Goal: Information Seeking & Learning: Learn about a topic

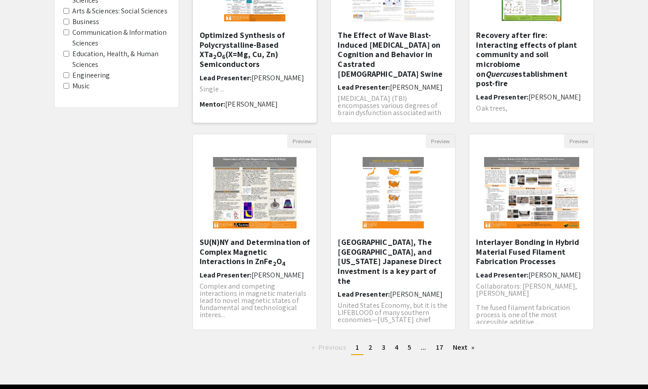
scroll to position [172, 0]
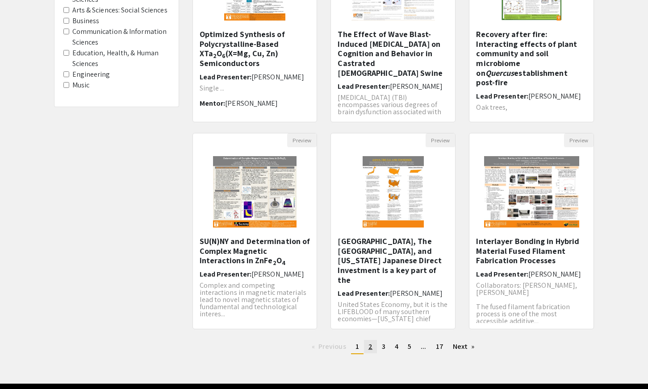
click at [373, 349] on link "page 2" at bounding box center [370, 346] width 13 height 13
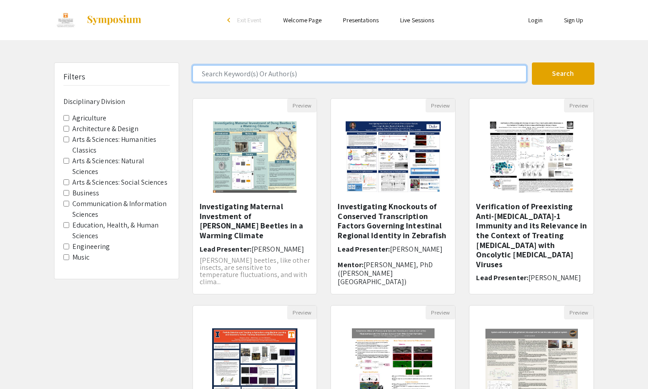
click at [287, 69] on input "Search Keyword(s) Or Author(s)" at bounding box center [360, 73] width 334 height 17
type input "soil"
click at [532, 63] on button "Search" at bounding box center [563, 74] width 63 height 22
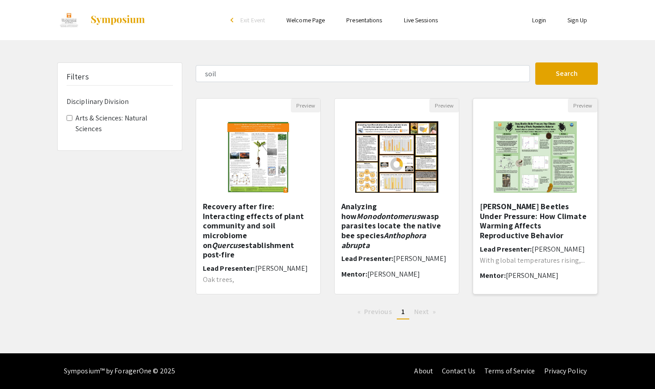
click at [553, 205] on h5 "[PERSON_NAME] Beetles Under Pressure: How Climate Warming Affects Reproductive …" at bounding box center [535, 221] width 111 height 38
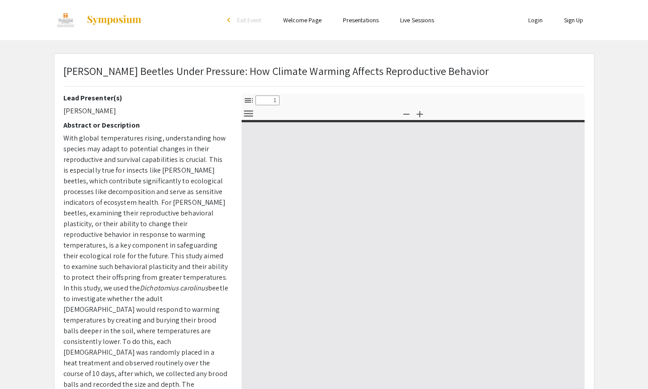
select select "custom"
type input "0"
select select "custom"
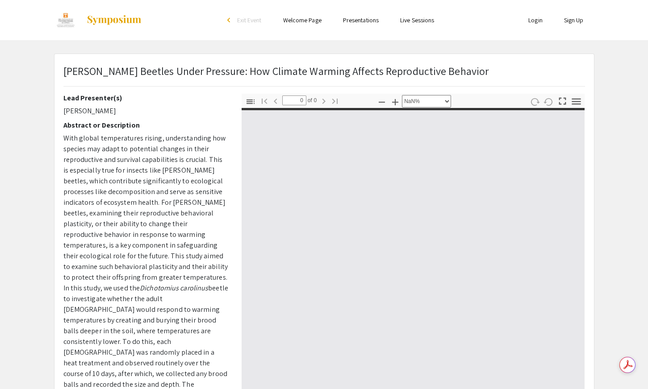
type input "1"
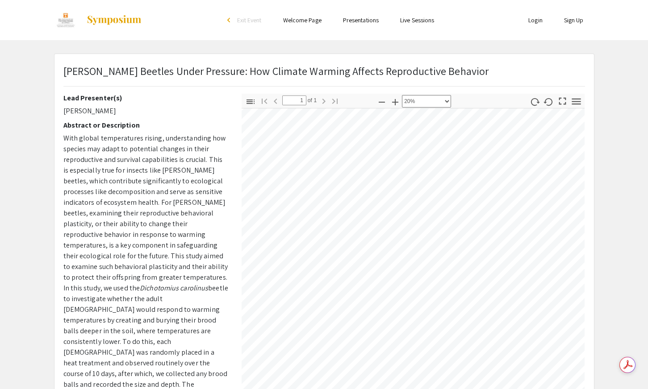
scroll to position [26, 8]
click at [396, 100] on icon "button" at bounding box center [395, 102] width 11 height 11
select select "custom"
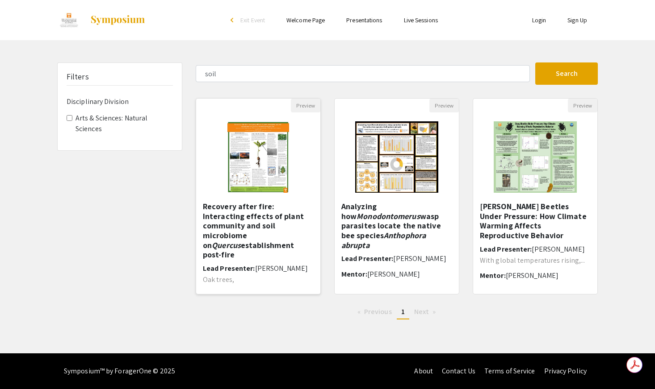
click at [276, 217] on h5 "Recovery after fire: Interacting effects of plant community and soil microbiome…" at bounding box center [258, 231] width 111 height 58
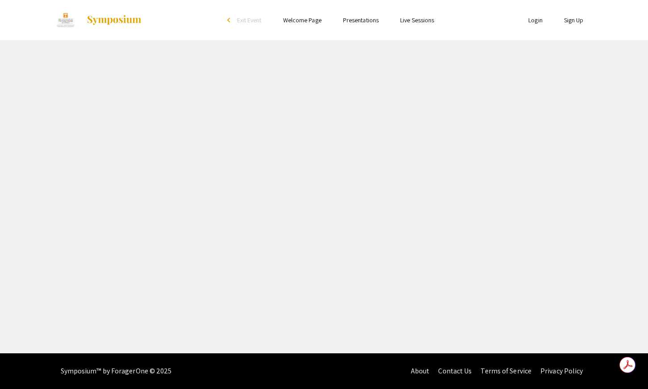
select select "custom"
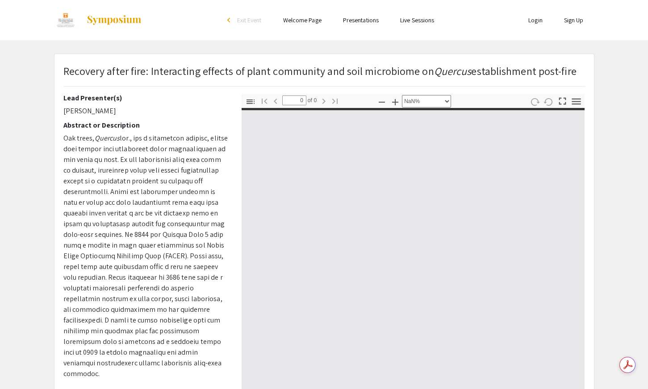
type input "1"
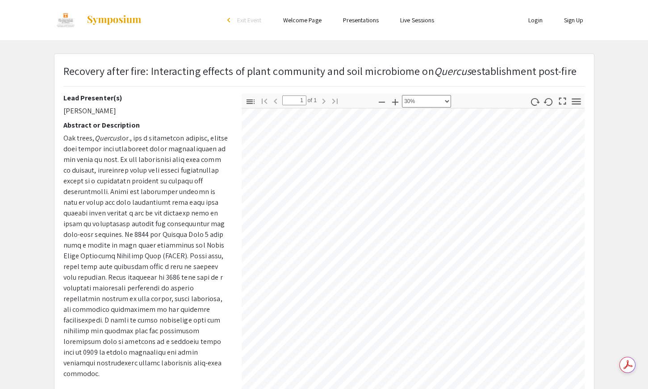
scroll to position [239, 0]
select select "custom"
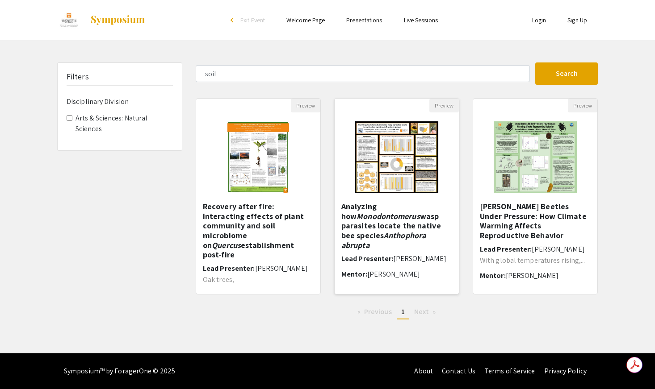
click at [406, 230] on em "Anthophora abrupta" at bounding box center [383, 240] width 84 height 20
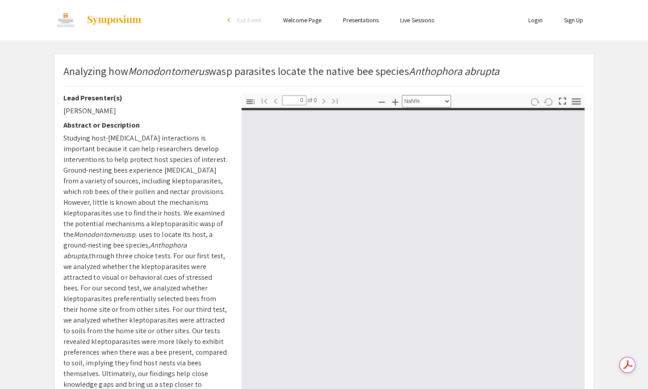
select select "auto"
type input "1"
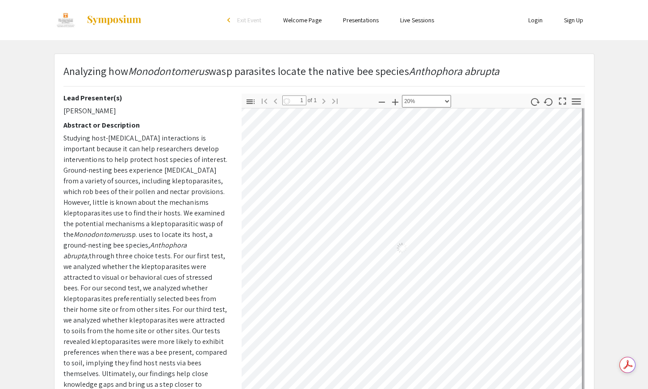
select select "custom"
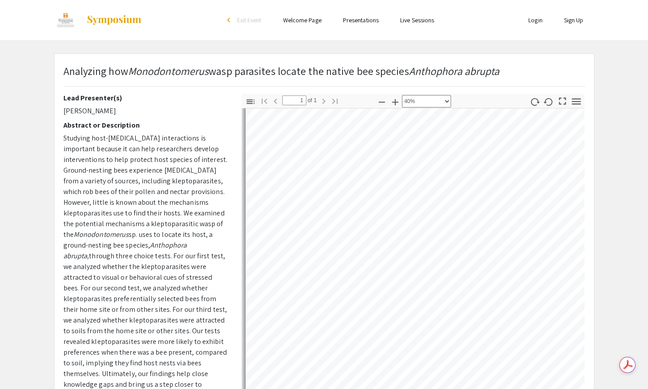
scroll to position [335, 0]
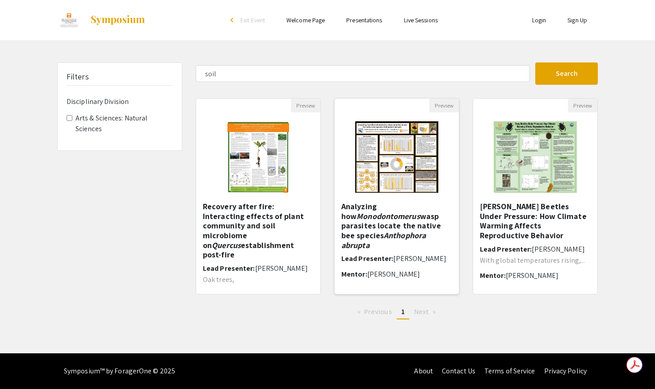
click at [411, 174] on img at bounding box center [396, 157] width 101 height 89
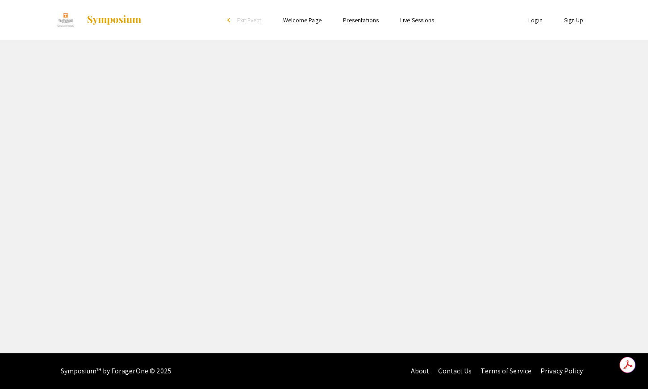
select select "custom"
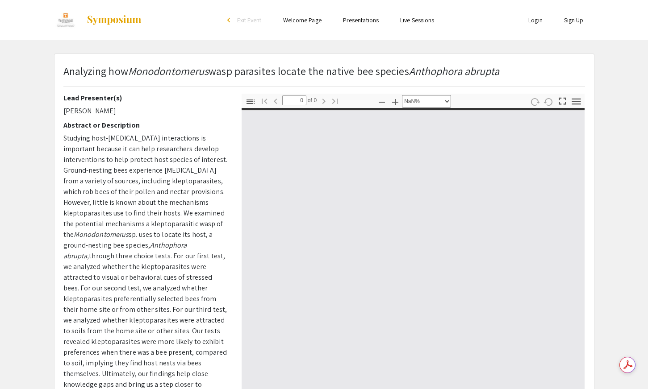
type input "1"
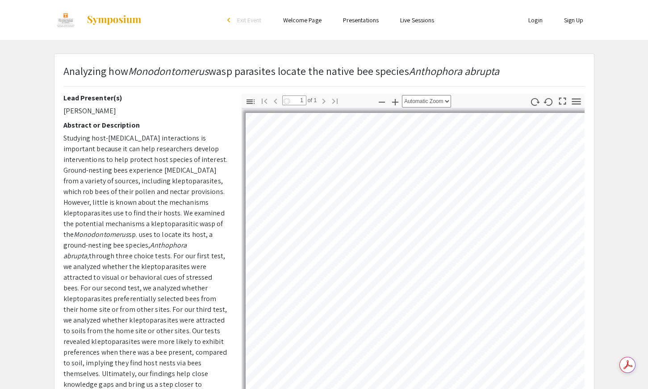
select select "custom"
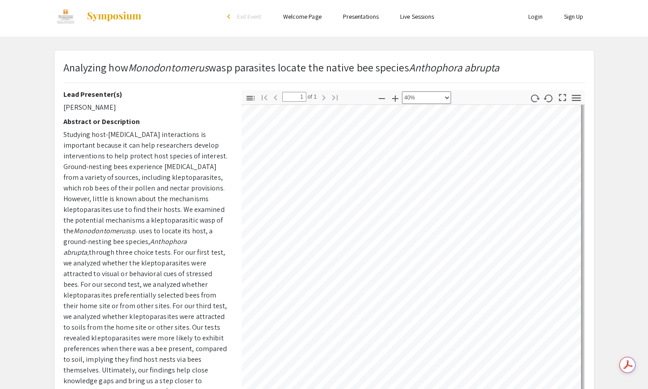
scroll to position [42, 391]
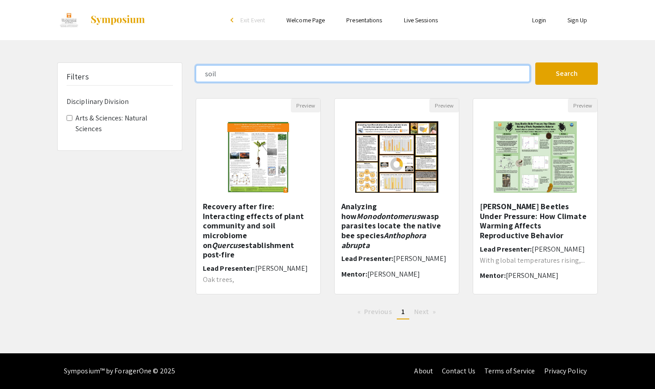
drag, startPoint x: 257, startPoint y: 75, endPoint x: 168, endPoint y: 74, distance: 89.3
click at [168, 74] on div "Filters Disciplinary Division Arts & Sciences: Natural Sciences soil Search 3 R…" at bounding box center [327, 195] width 554 height 264
click at [535, 63] on button "Search" at bounding box center [566, 74] width 63 height 22
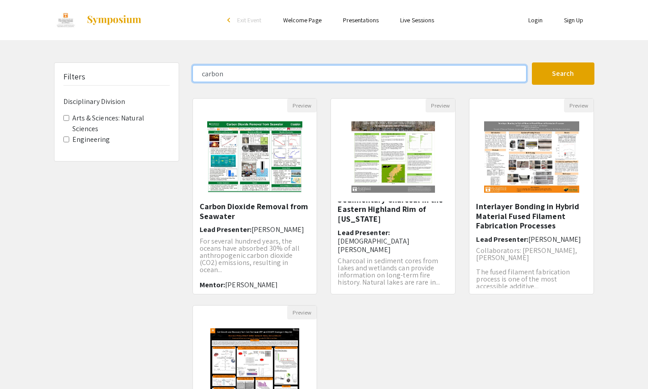
drag, startPoint x: 229, startPoint y: 78, endPoint x: 170, endPoint y: 71, distance: 59.4
click at [170, 71] on div "Filters Disciplinary Division Arts & Sciences: Natural Sciences Engineering car…" at bounding box center [324, 299] width 554 height 472
click at [532, 63] on button "Search" at bounding box center [563, 74] width 63 height 22
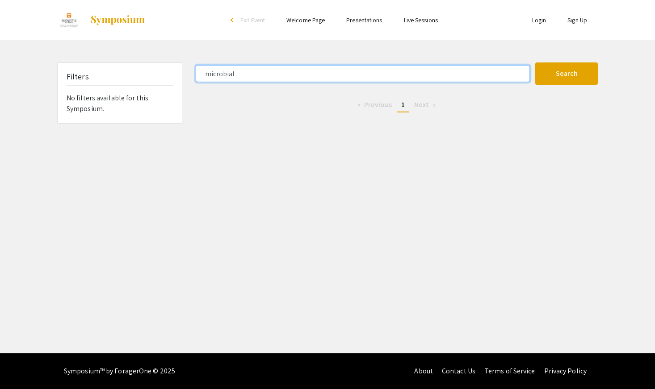
type input "microbial"
click at [535, 63] on button "Search" at bounding box center [566, 74] width 63 height 22
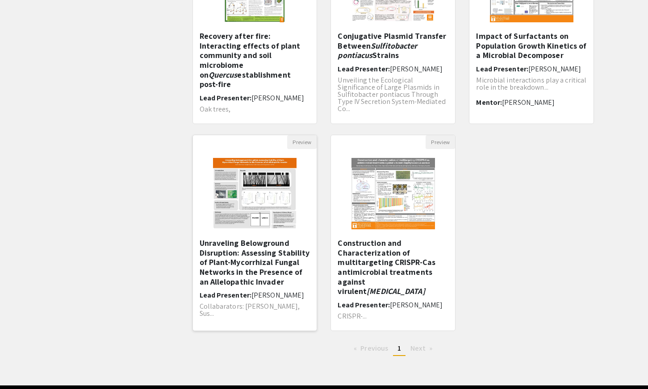
click at [228, 251] on h5 "Unraveling Belowground Disruption: Assessing Stability of Plant-Mycorrhizal Fun…" at bounding box center [255, 263] width 111 height 48
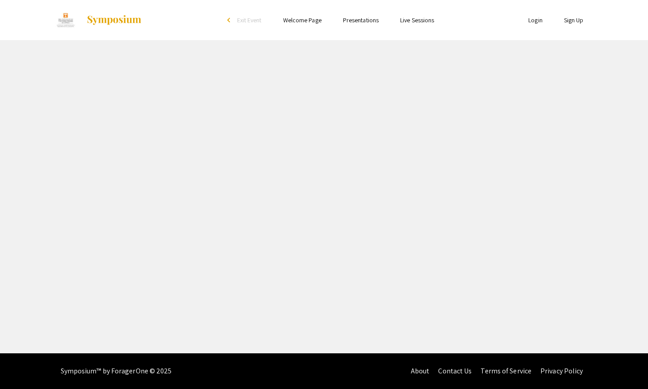
select select "custom"
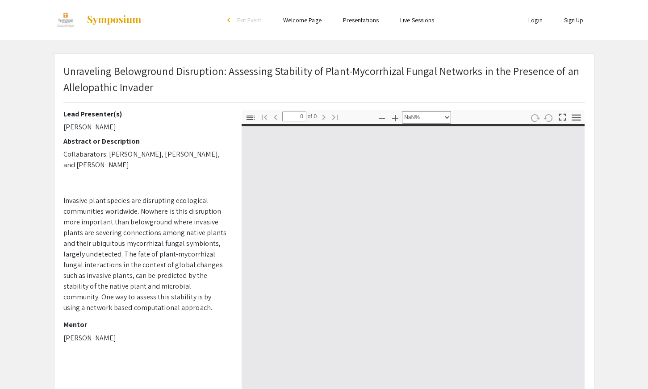
type input "1"
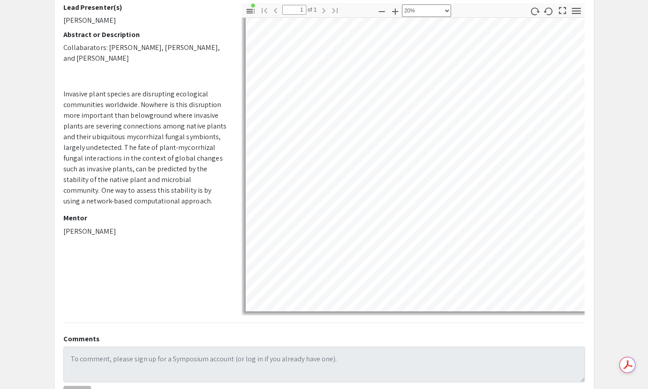
scroll to position [117, 0]
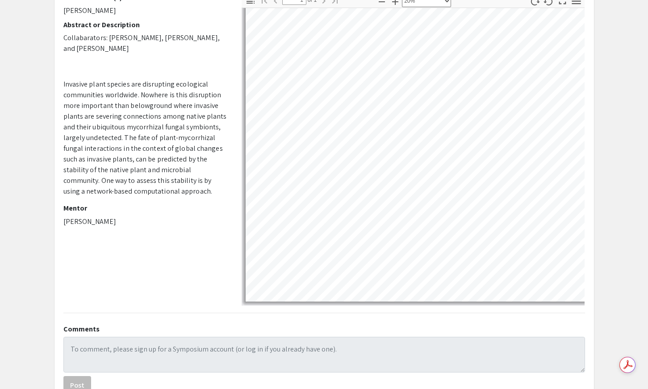
select select "custom"
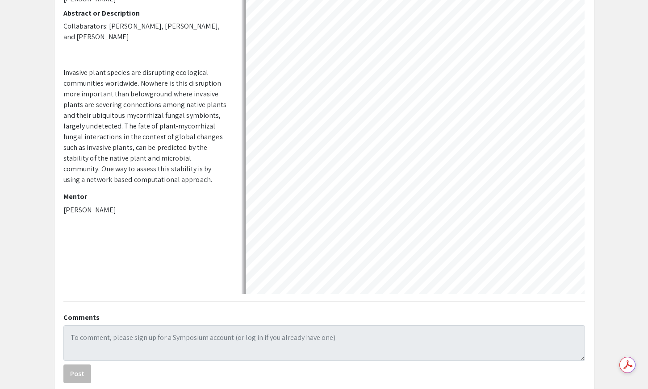
scroll to position [129, 0]
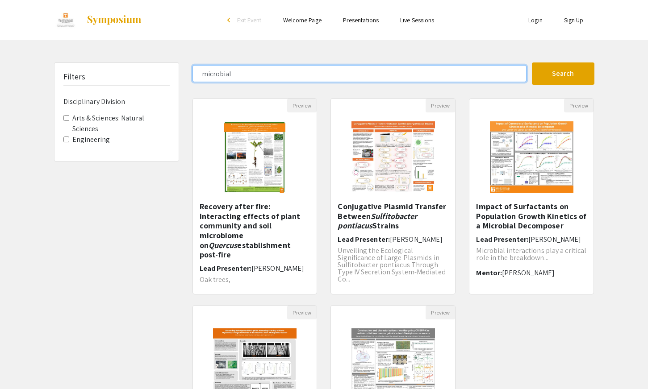
click at [472, 69] on input "microbial" at bounding box center [360, 73] width 334 height 17
click at [532, 63] on button "Search" at bounding box center [563, 74] width 63 height 22
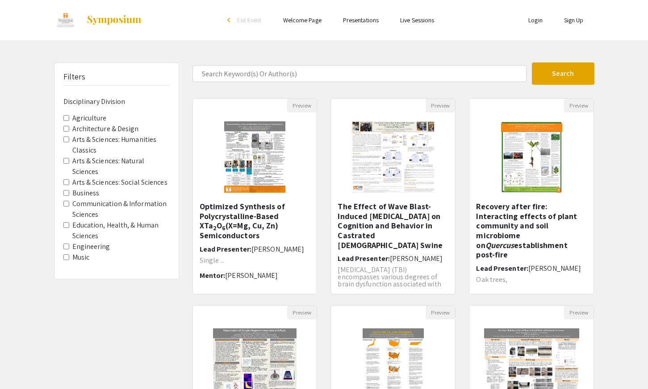
click at [65, 119] on Division-Agriculture "Agriculture" at bounding box center [66, 118] width 6 height 6
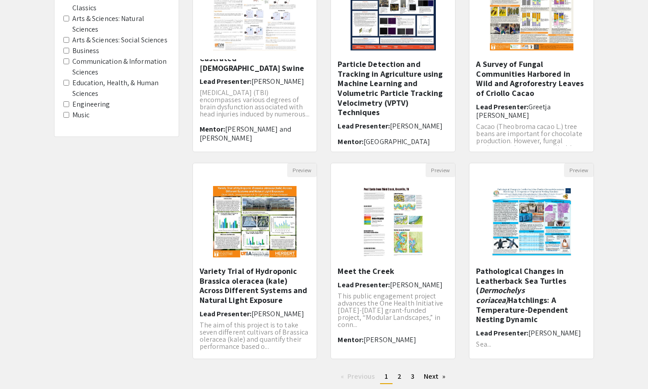
scroll to position [143, 0]
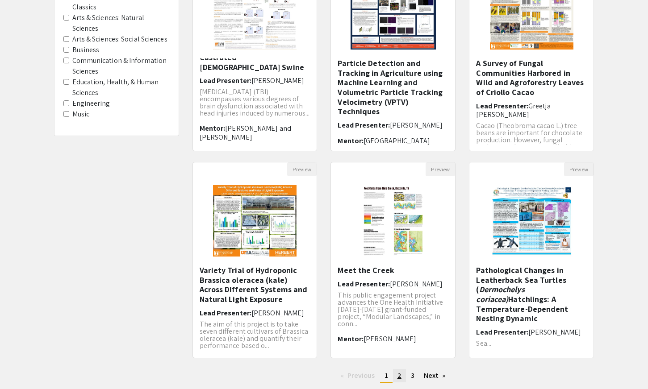
click at [400, 376] on span "2" at bounding box center [400, 375] width 4 height 9
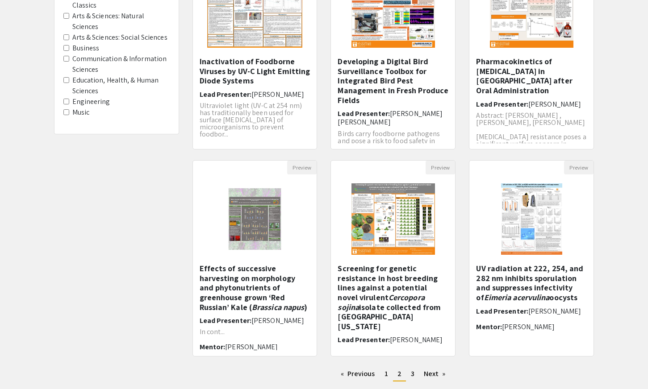
scroll to position [147, 0]
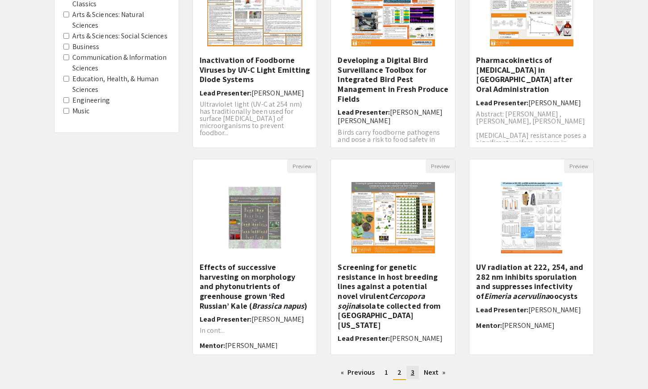
click at [413, 373] on span "3" at bounding box center [413, 372] width 4 height 9
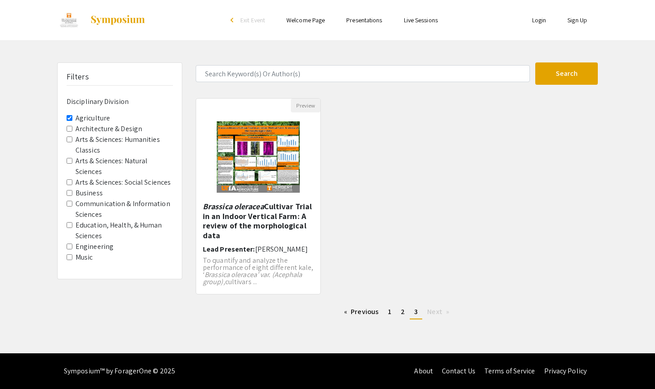
click at [67, 118] on Division-Agriculture "Agriculture" at bounding box center [70, 118] width 6 height 6
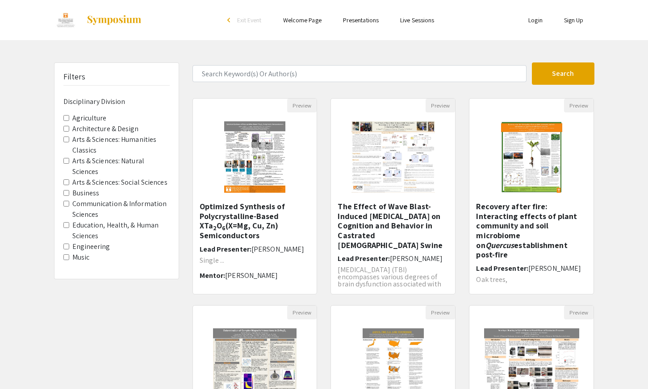
click at [67, 160] on Sciences "Arts & Sciences: Natural Sciences" at bounding box center [66, 161] width 6 height 6
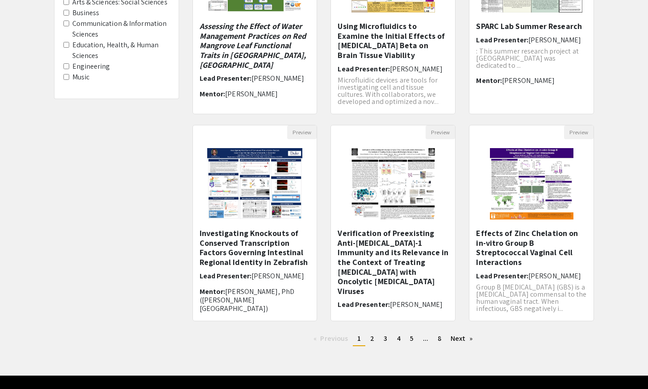
scroll to position [189, 0]
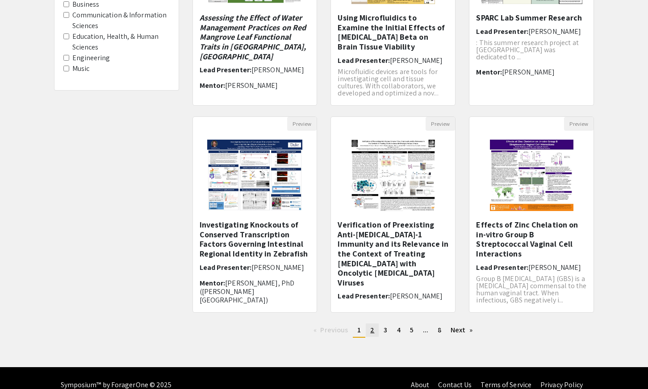
click at [371, 329] on span "2" at bounding box center [372, 330] width 4 height 9
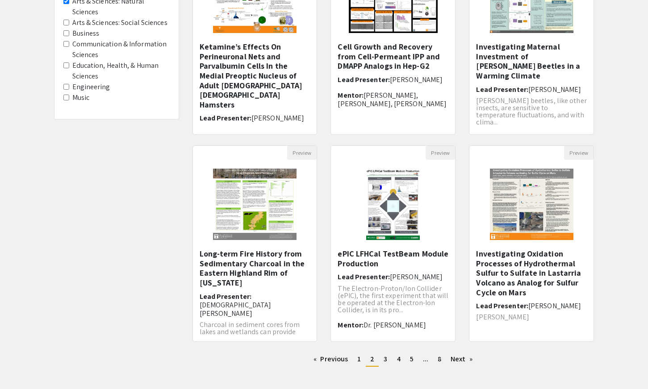
scroll to position [160, 0]
click at [385, 358] on span "3" at bounding box center [386, 358] width 4 height 9
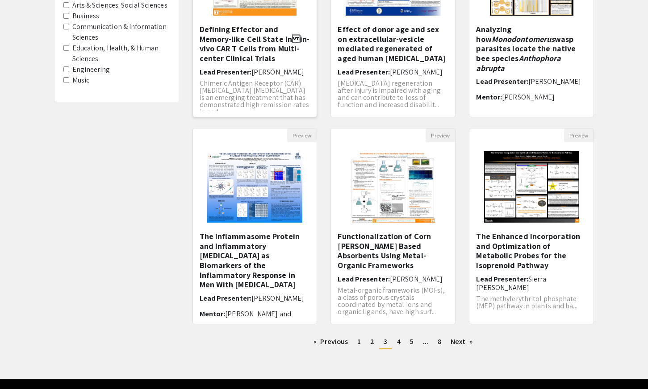
scroll to position [203, 0]
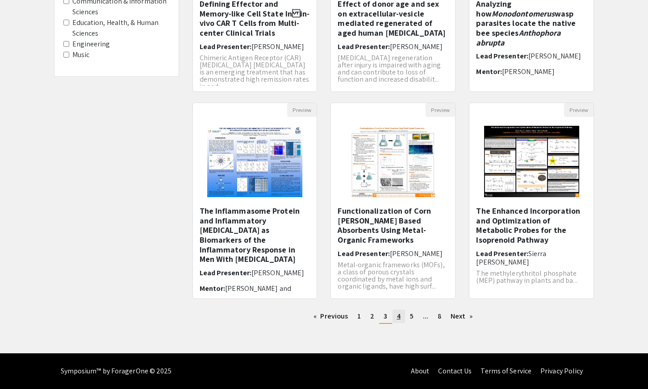
click at [400, 318] on link "page 4" at bounding box center [399, 316] width 13 height 13
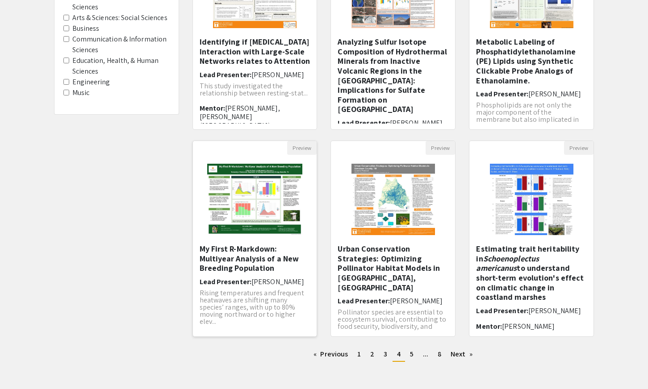
click at [255, 255] on h5 "My First R-Markdown: Multiyear Analysis of a New Breeding Population" at bounding box center [255, 258] width 111 height 29
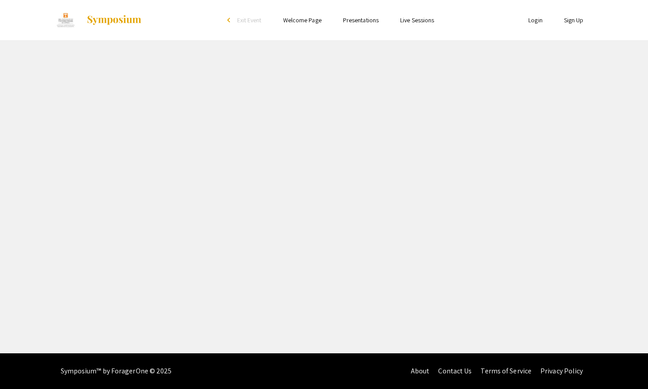
select select "custom"
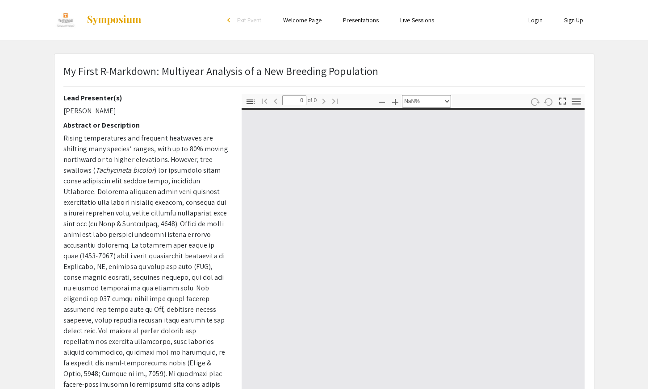
type input "1"
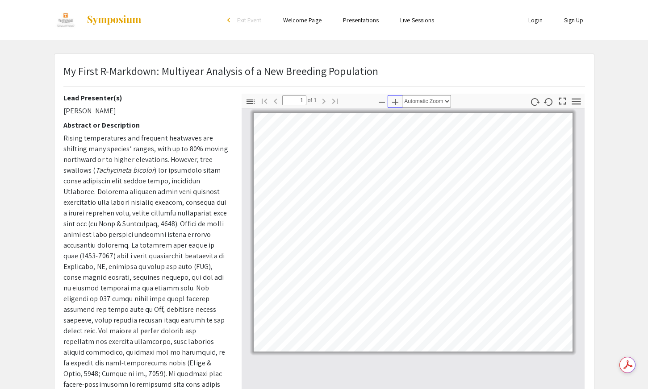
click at [398, 101] on icon "button" at bounding box center [395, 102] width 11 height 11
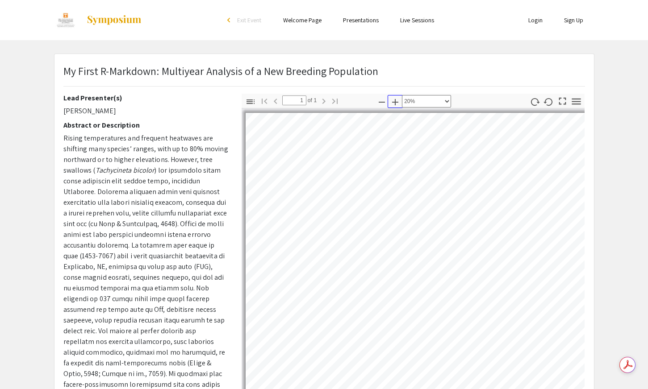
click at [398, 101] on icon "button" at bounding box center [395, 102] width 11 height 11
select select "custom"
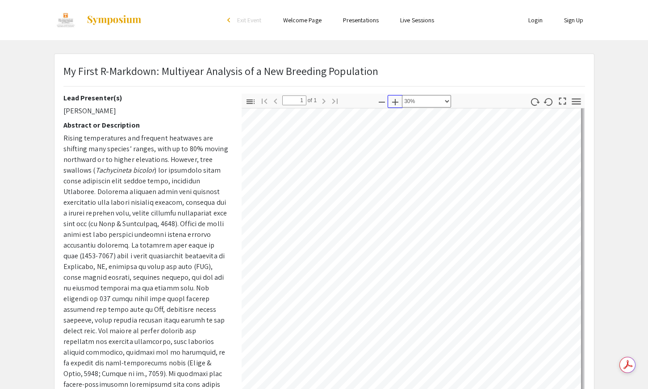
scroll to position [50, 289]
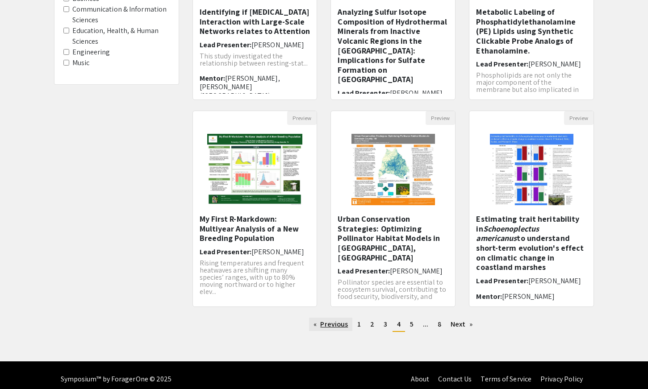
scroll to position [194, 0]
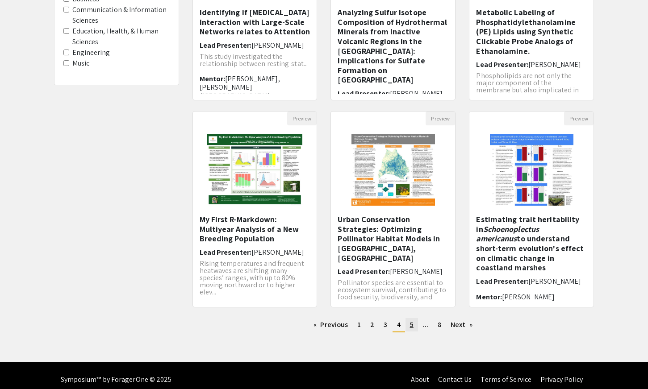
click at [410, 324] on span "5" at bounding box center [412, 324] width 4 height 9
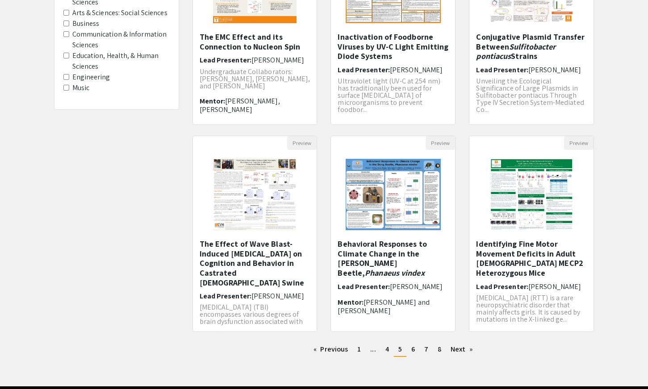
scroll to position [172, 0]
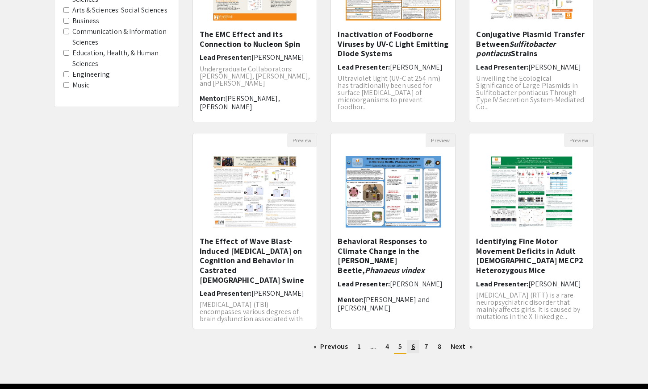
click at [415, 350] on link "page 6" at bounding box center [413, 346] width 13 height 13
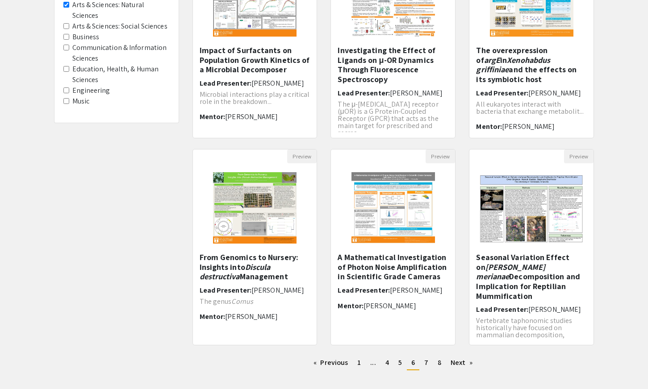
scroll to position [161, 0]
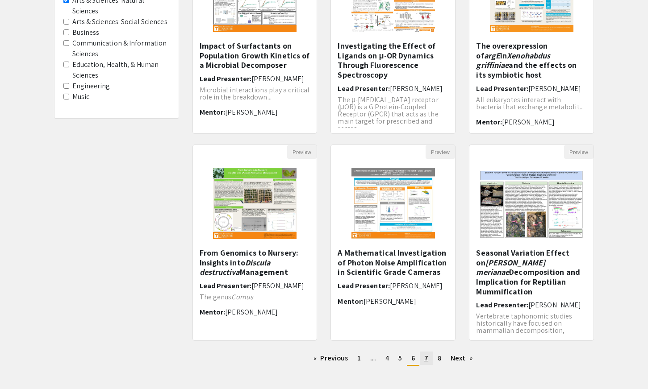
click at [427, 358] on span "7" at bounding box center [426, 358] width 4 height 9
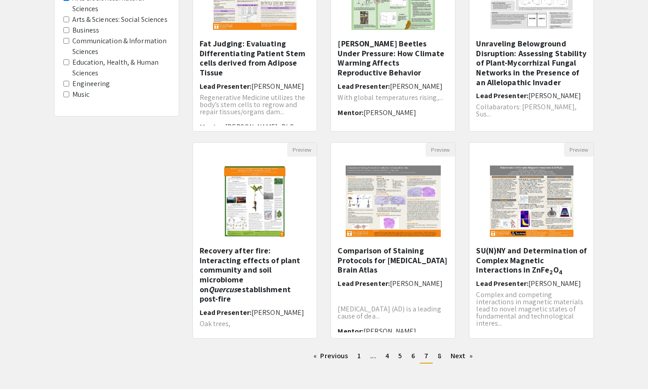
scroll to position [163, 0]
click at [440, 358] on span "8" at bounding box center [440, 356] width 4 height 9
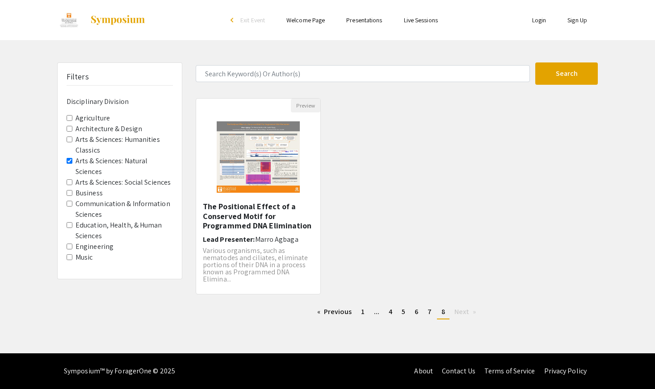
click at [68, 161] on Sciences "Arts & Sciences: Natural Sciences" at bounding box center [70, 161] width 6 height 6
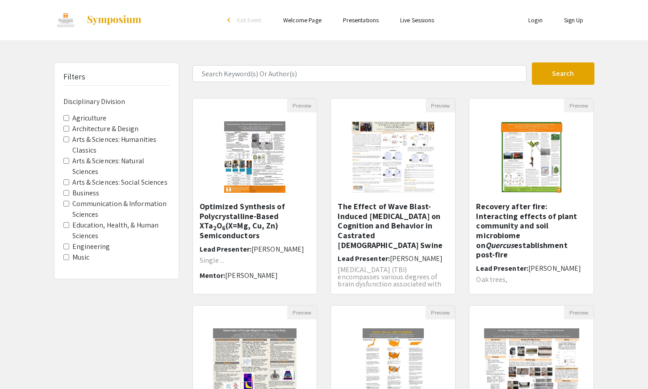
click at [66, 204] on Sciences "Communication & Information Sciences" at bounding box center [66, 204] width 6 height 6
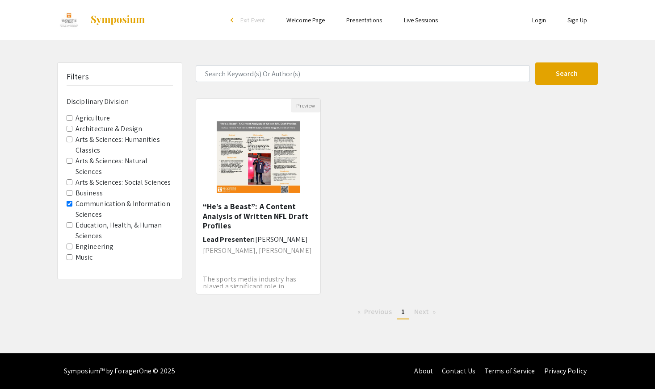
click at [71, 194] on Division-Business "Business" at bounding box center [70, 193] width 6 height 6
